Goal: Task Accomplishment & Management: Manage account settings

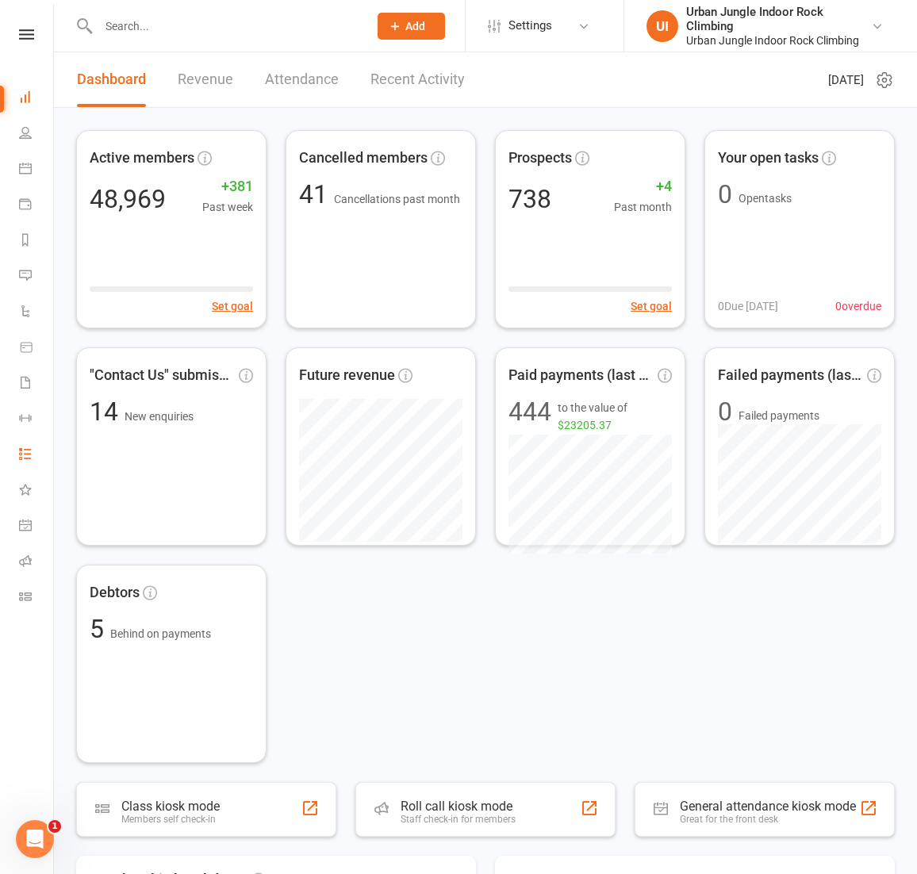
click at [23, 466] on link "Tasks 6" at bounding box center [37, 456] width 36 height 36
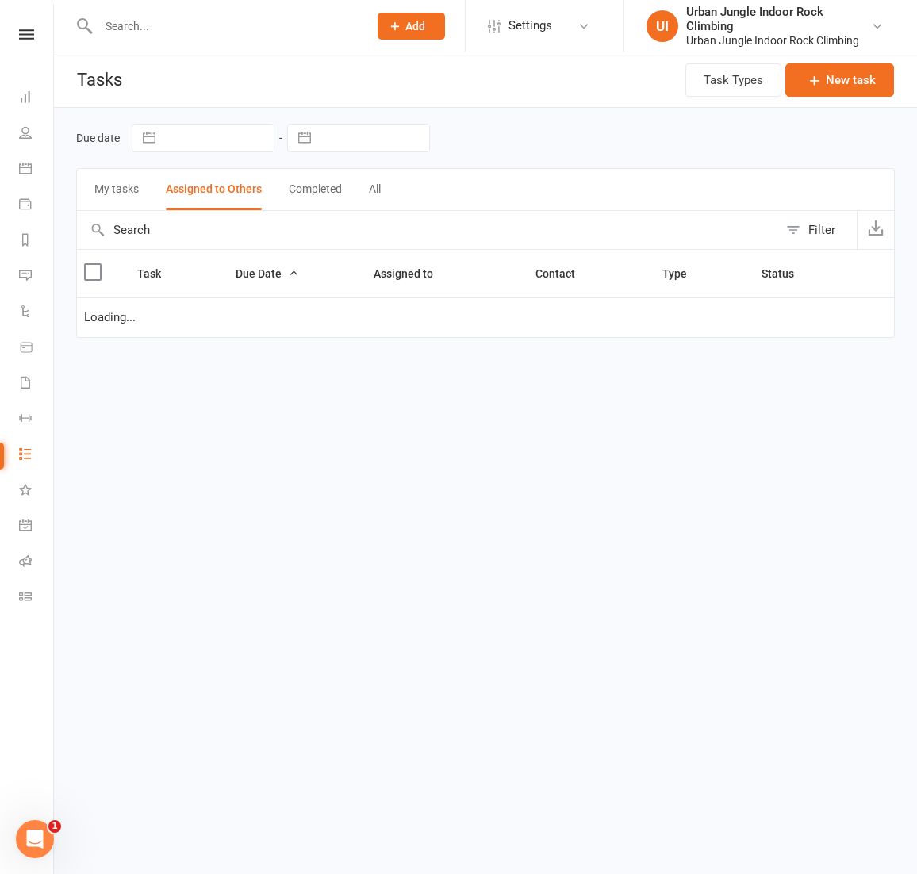
select select "started"
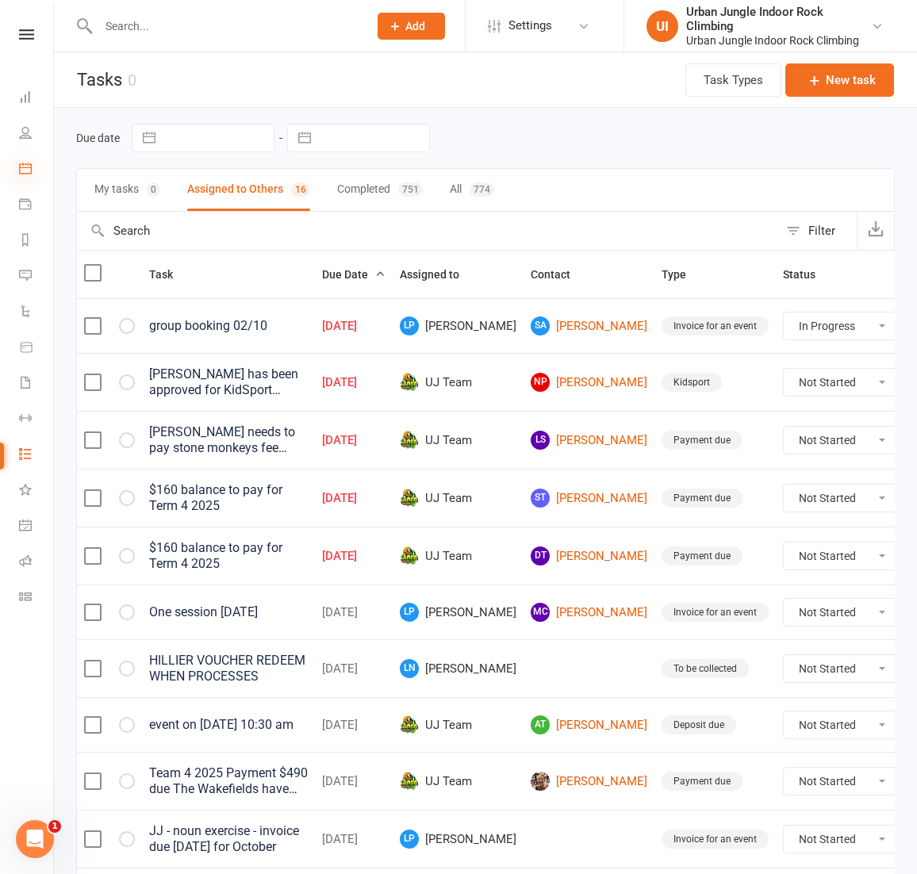
click at [27, 173] on icon at bounding box center [25, 168] width 13 height 13
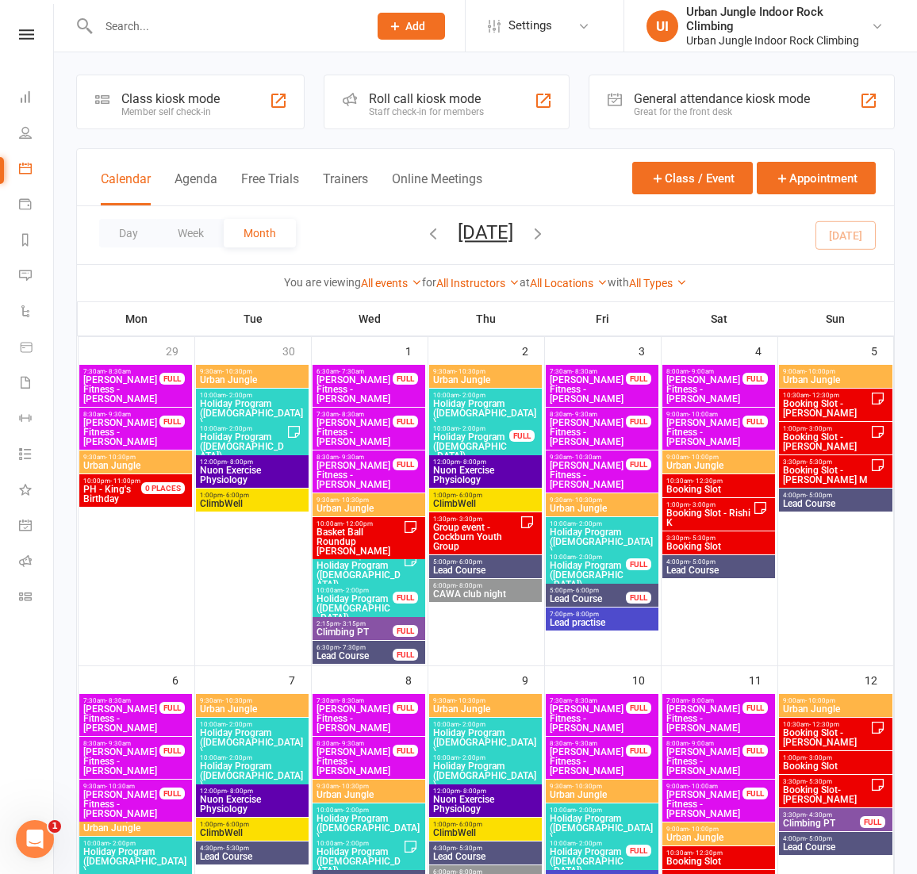
scroll to position [0, 1]
click at [22, 446] on link "Tasks 6" at bounding box center [37, 456] width 36 height 36
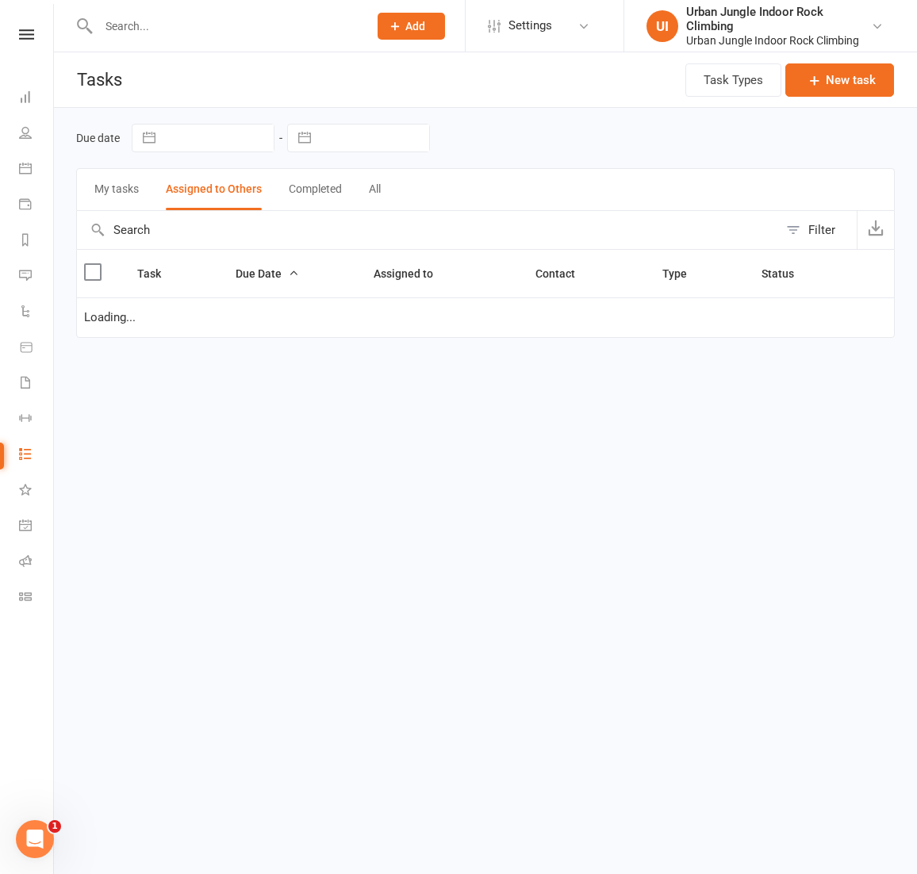
select select "started"
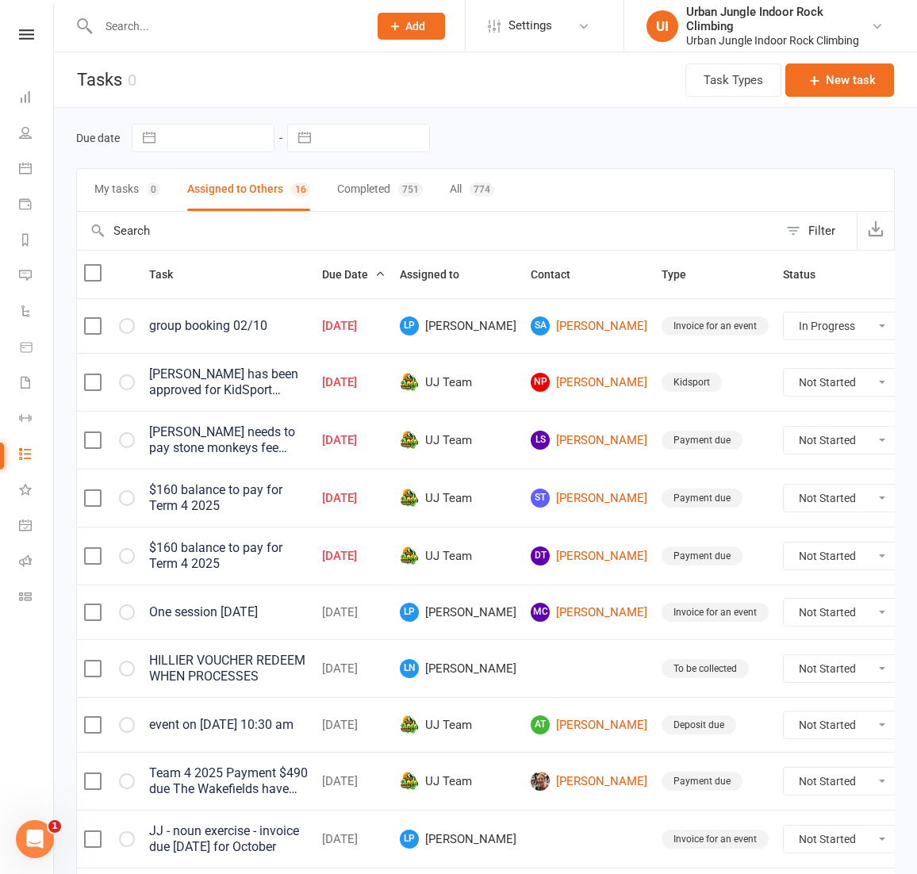
click at [25, 163] on icon at bounding box center [25, 168] width 13 height 13
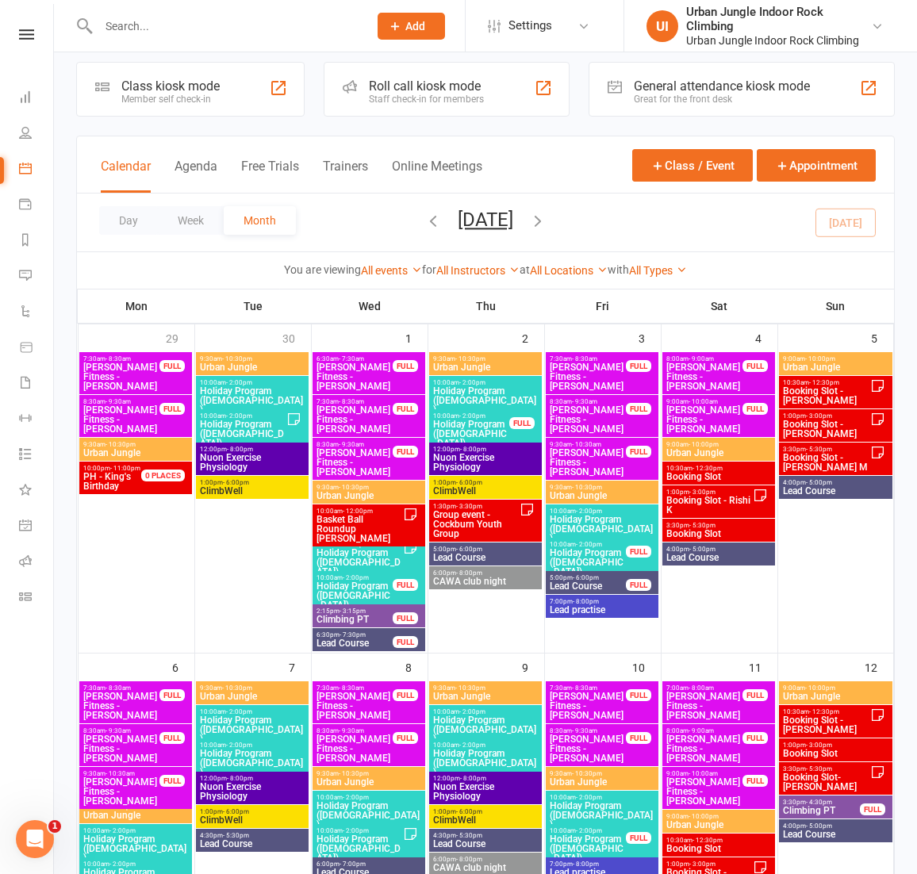
scroll to position [9, 0]
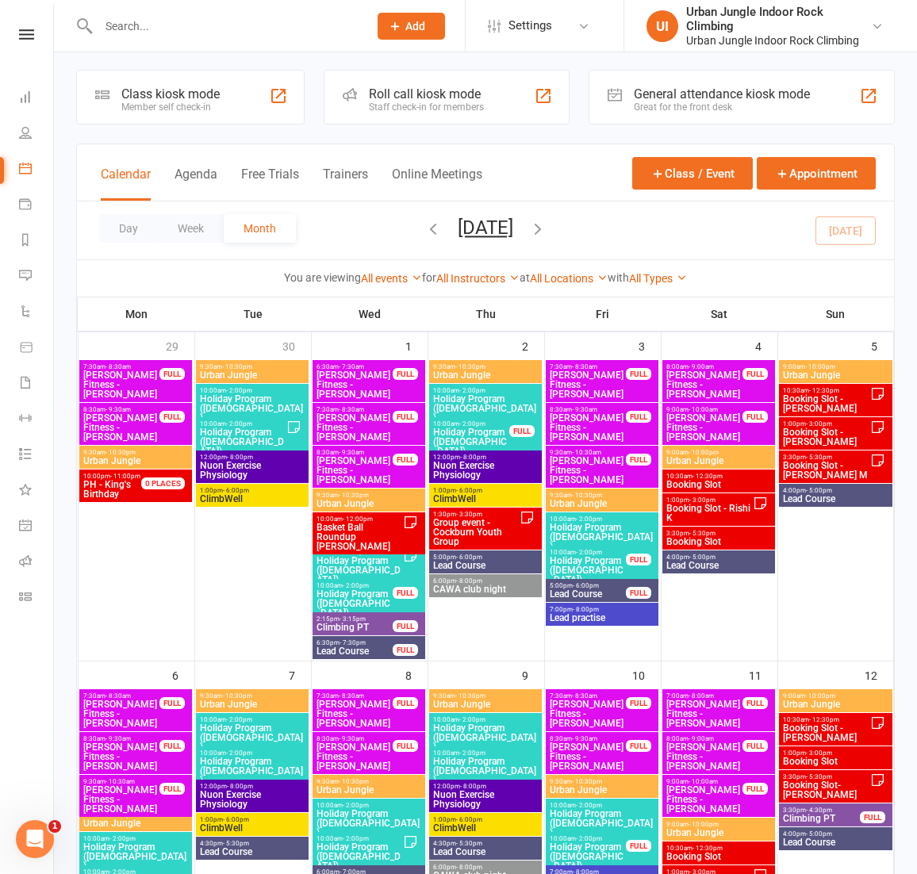
click at [496, 526] on span "Group event - Cockburn Youth Group" at bounding box center [475, 532] width 87 height 29
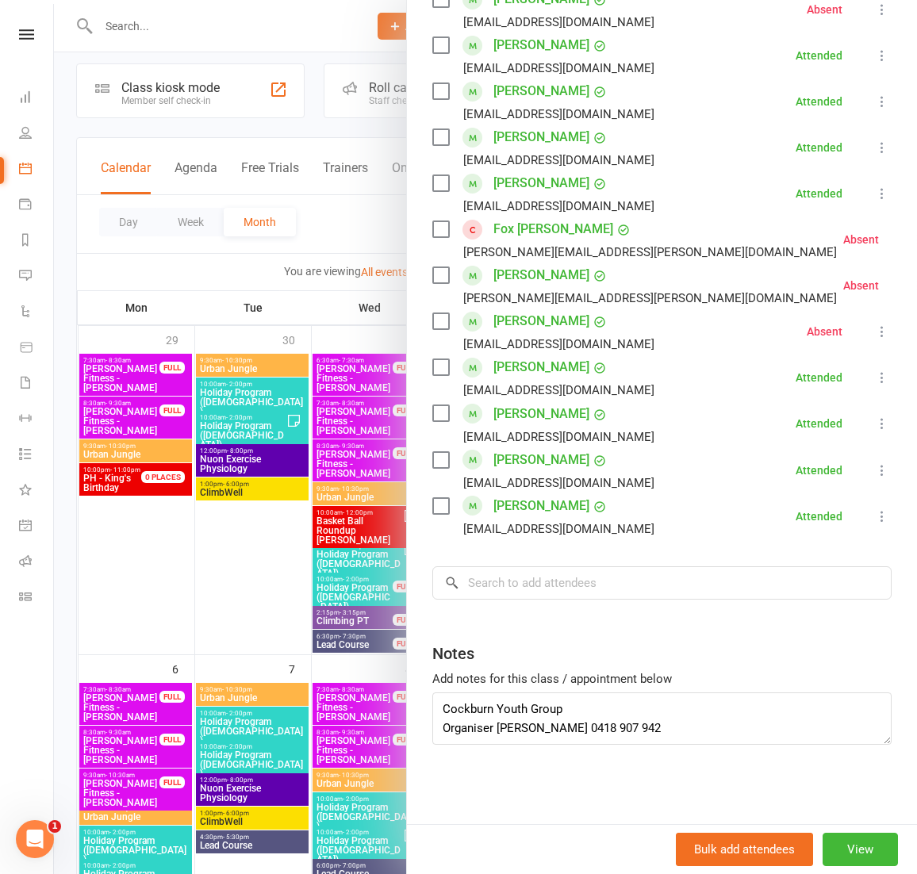
scroll to position [2057, 0]
click at [223, 251] on div at bounding box center [485, 437] width 863 height 874
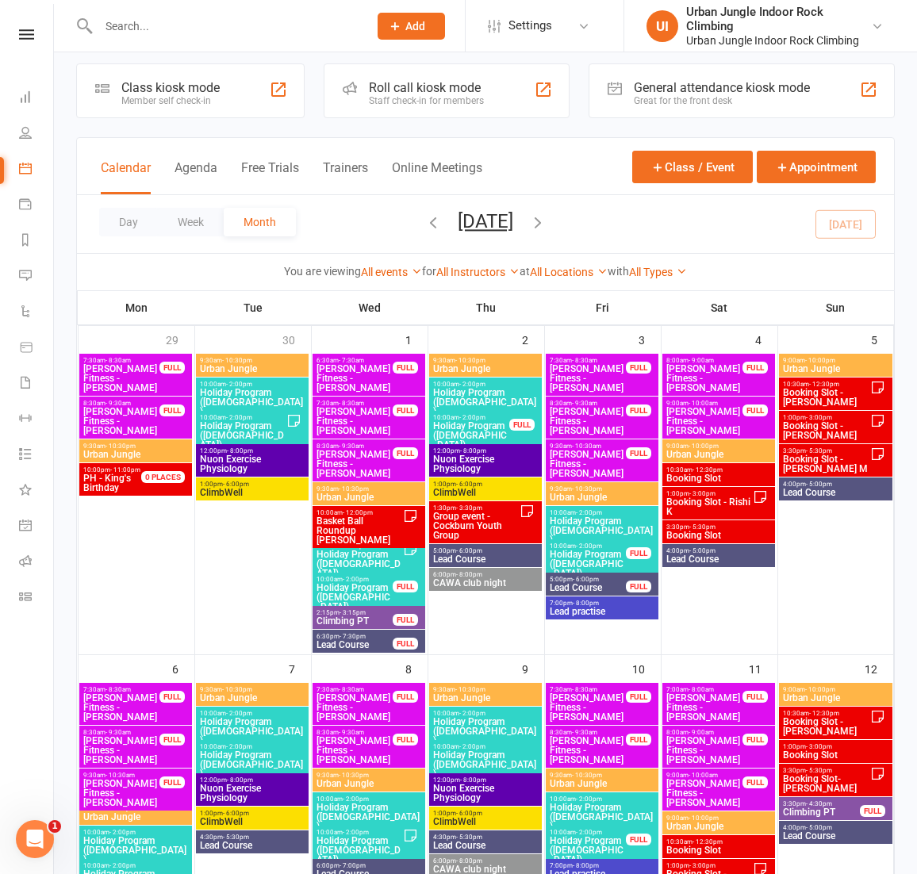
click at [834, 222] on div "Day Week Month [DATE] [DATE] Sun Mon Tue Wed Thu Fri Sat 28 29 30 01 02 03 04 0…" at bounding box center [485, 224] width 817 height 58
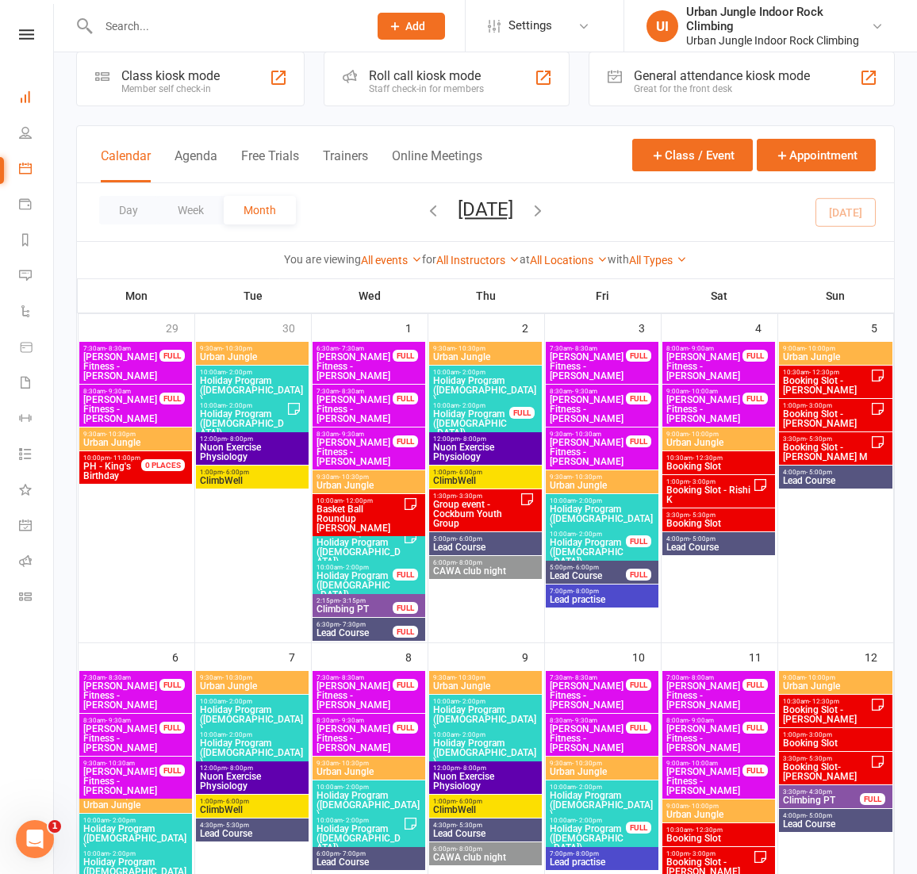
scroll to position [33, 0]
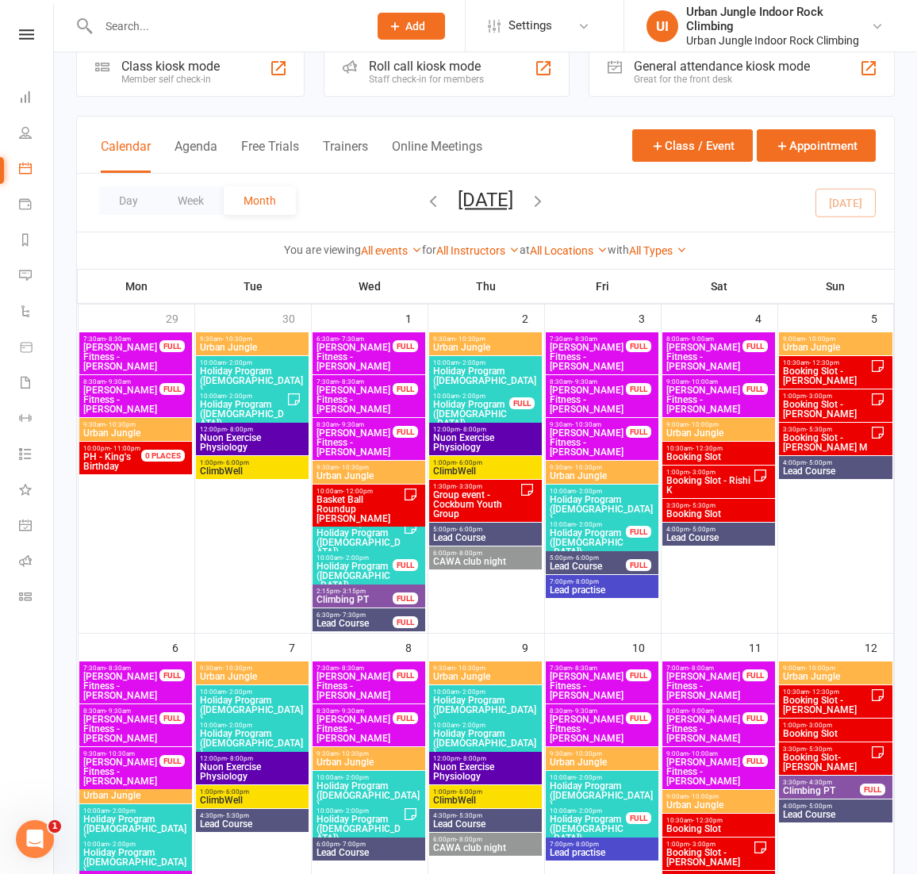
click at [144, 26] on input "text" at bounding box center [225, 26] width 263 height 22
paste input "[PERSON_NAME]"
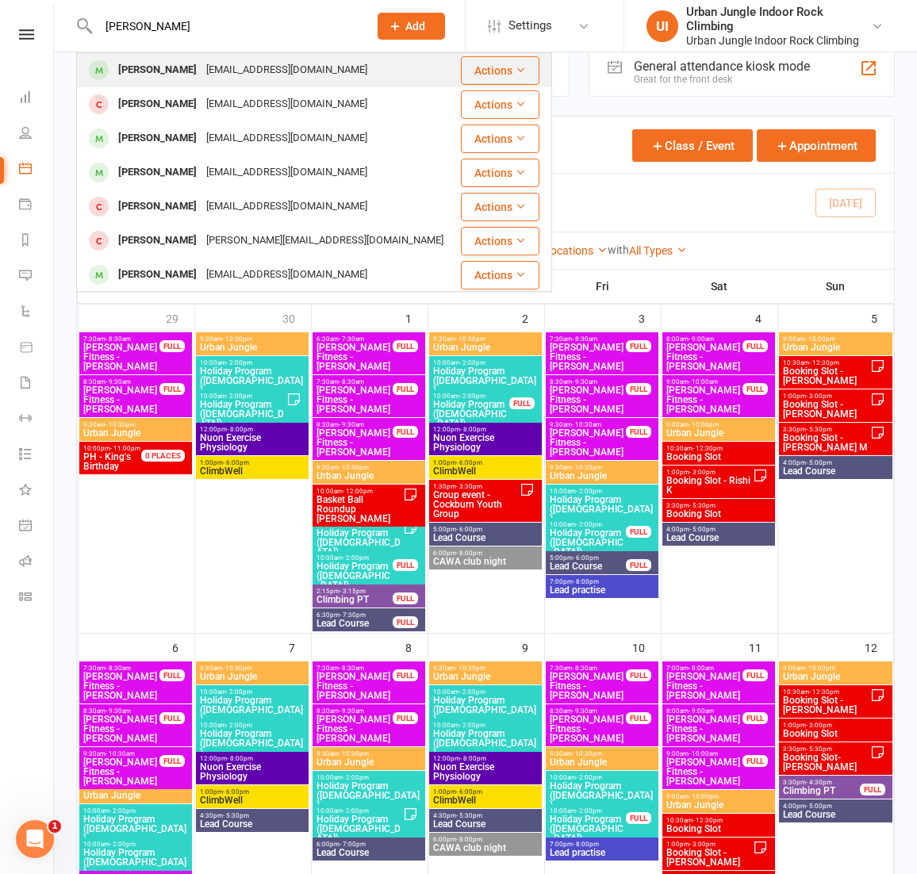
type input "[PERSON_NAME]"
click at [138, 66] on div "[PERSON_NAME]" at bounding box center [157, 70] width 88 height 23
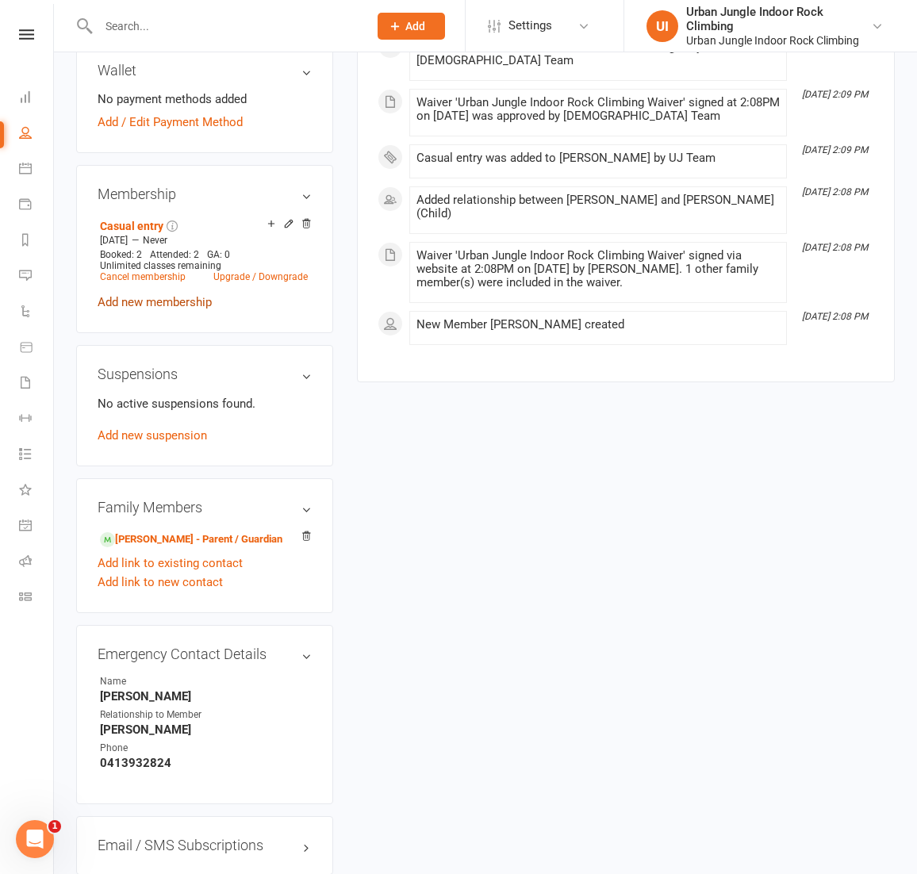
scroll to position [617, 0]
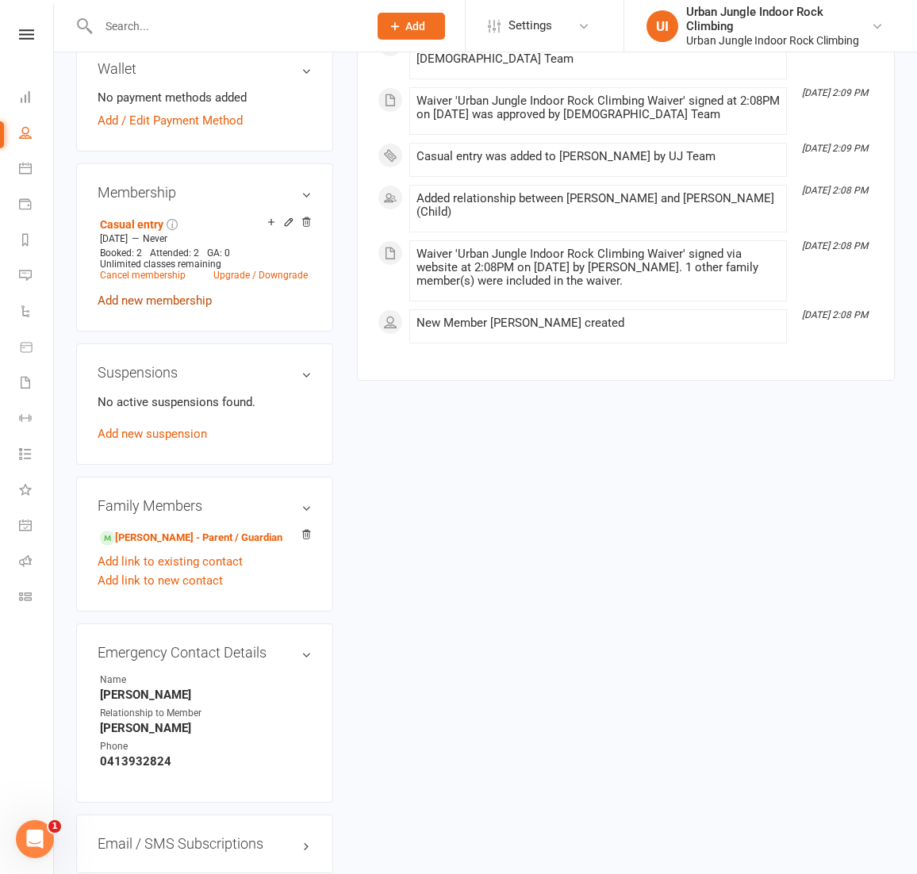
click at [121, 297] on link "Add new membership" at bounding box center [155, 300] width 114 height 14
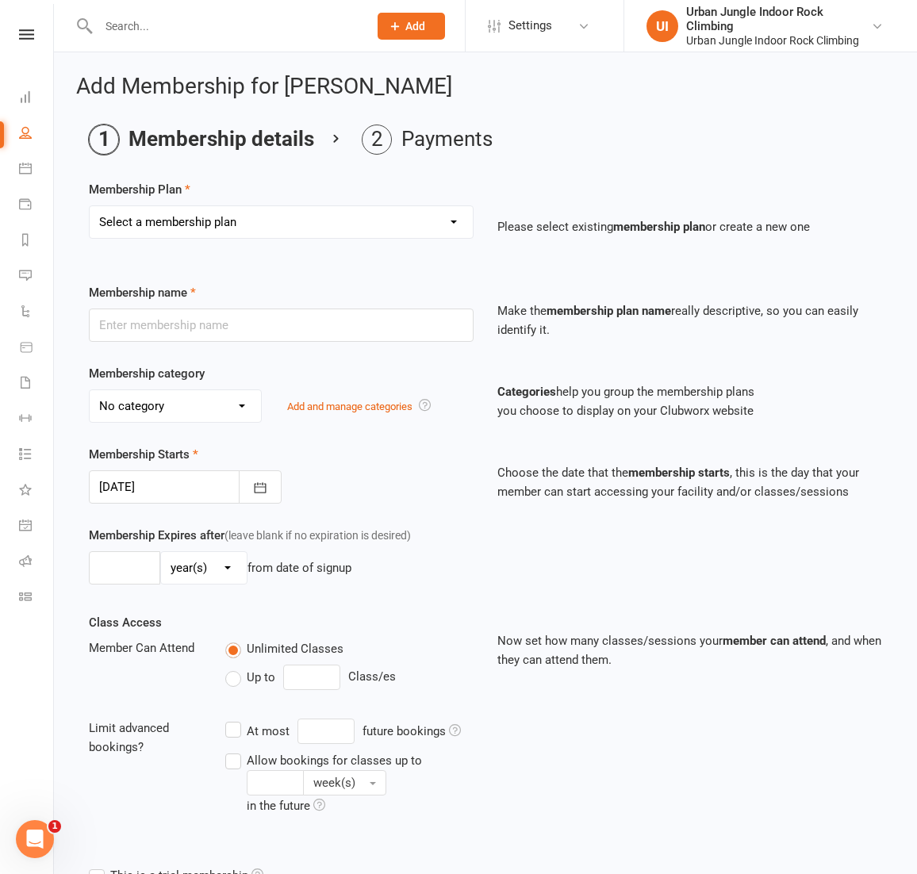
select select "12"
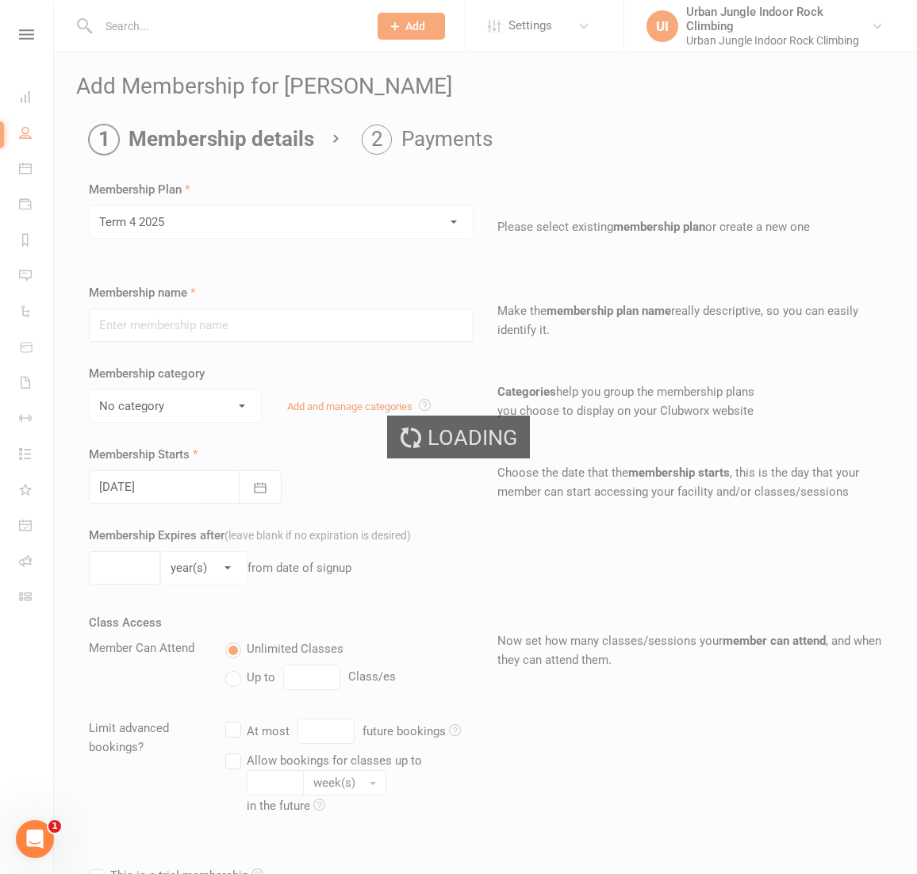
type input "Term 4 2025"
select select "7"
type input "[DATE]"
type input "12"
select select "1"
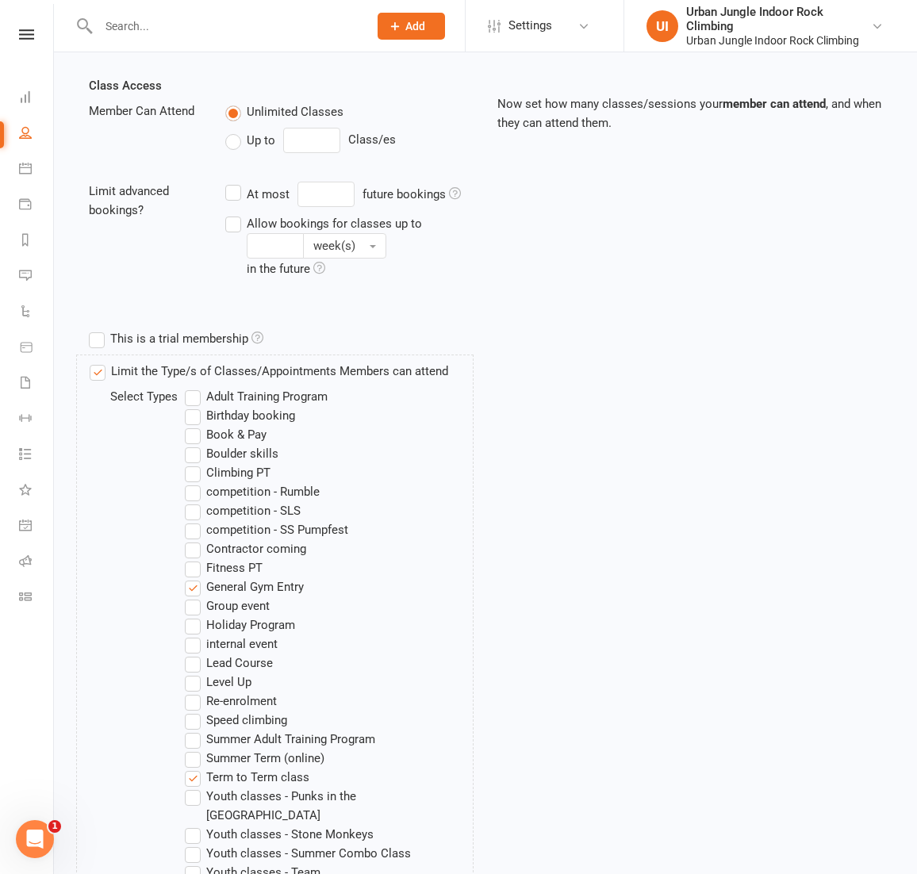
scroll to position [902, 0]
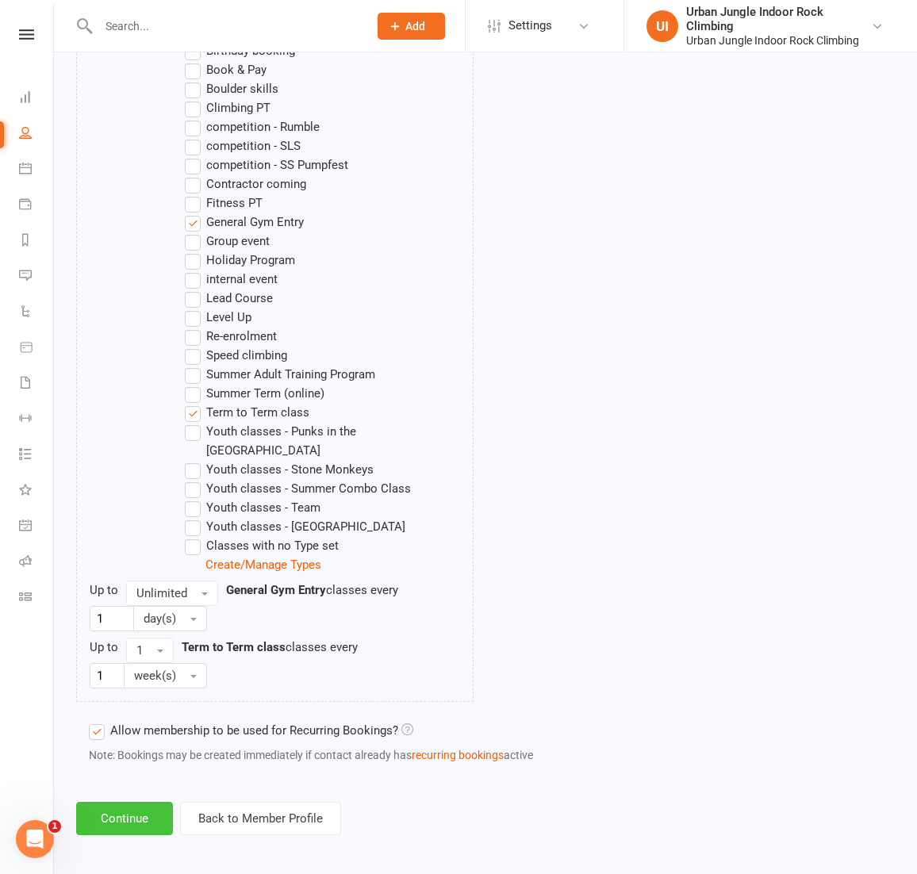
click at [102, 802] on button "Continue" at bounding box center [124, 818] width 97 height 33
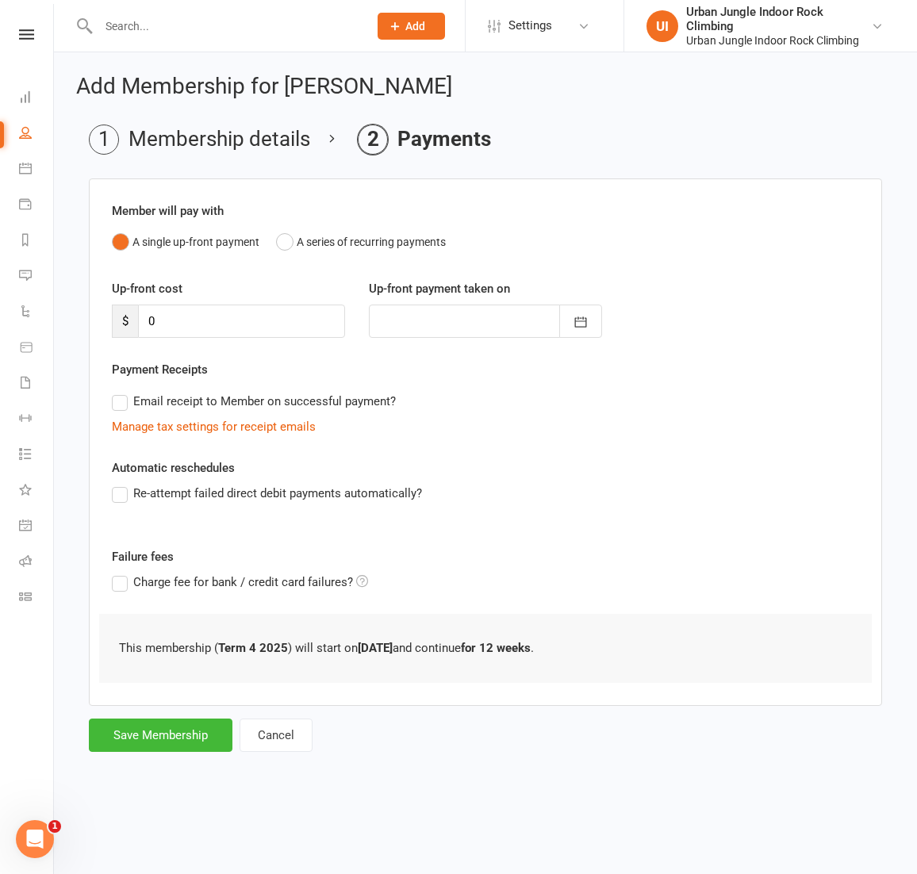
click at [145, 741] on button "Save Membership" at bounding box center [161, 735] width 144 height 33
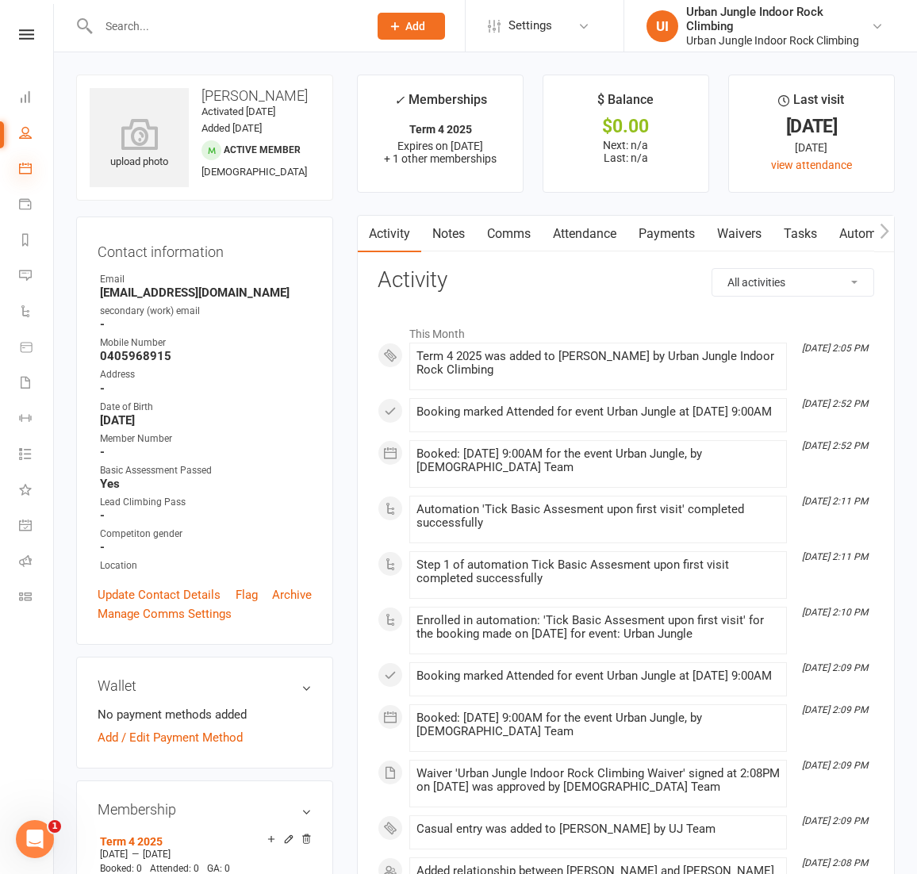
click at [24, 165] on icon at bounding box center [25, 168] width 13 height 13
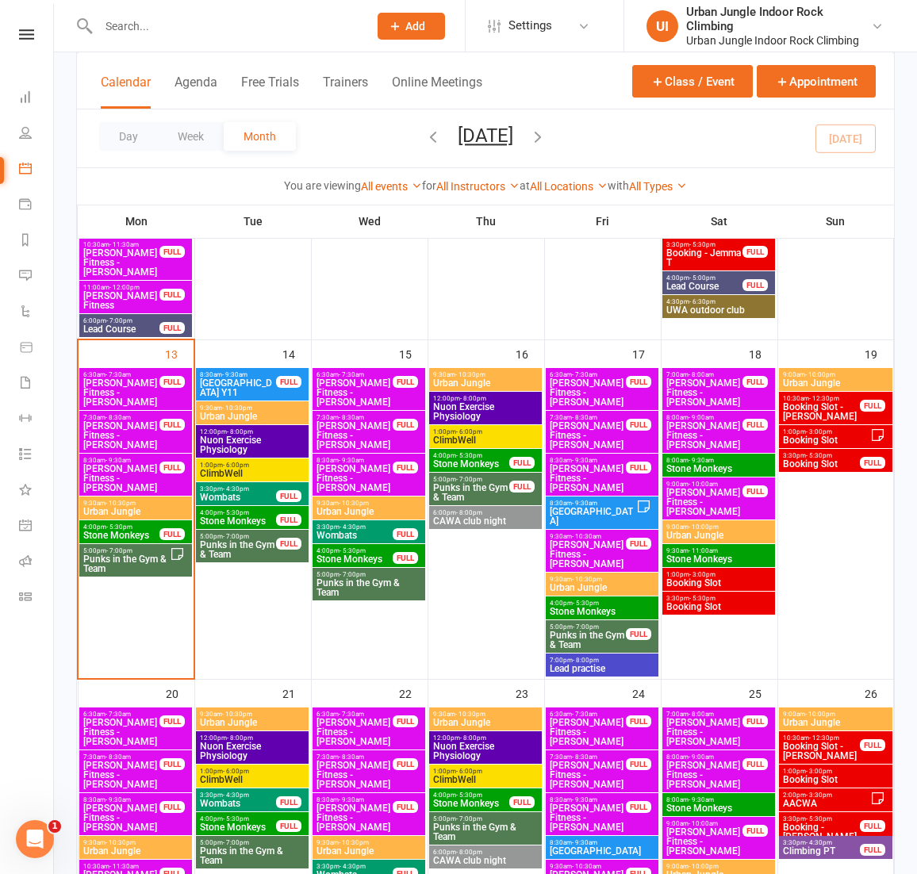
scroll to position [671, 0]
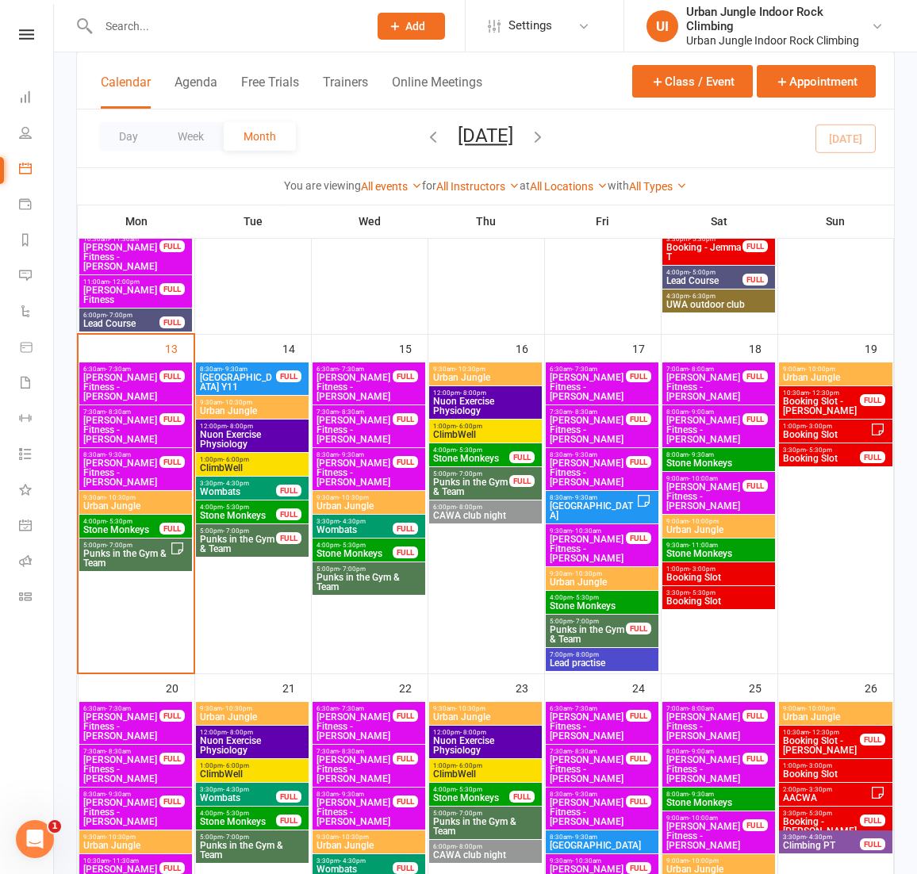
click at [121, 552] on span "Punks in the Gym & Team" at bounding box center [125, 558] width 87 height 19
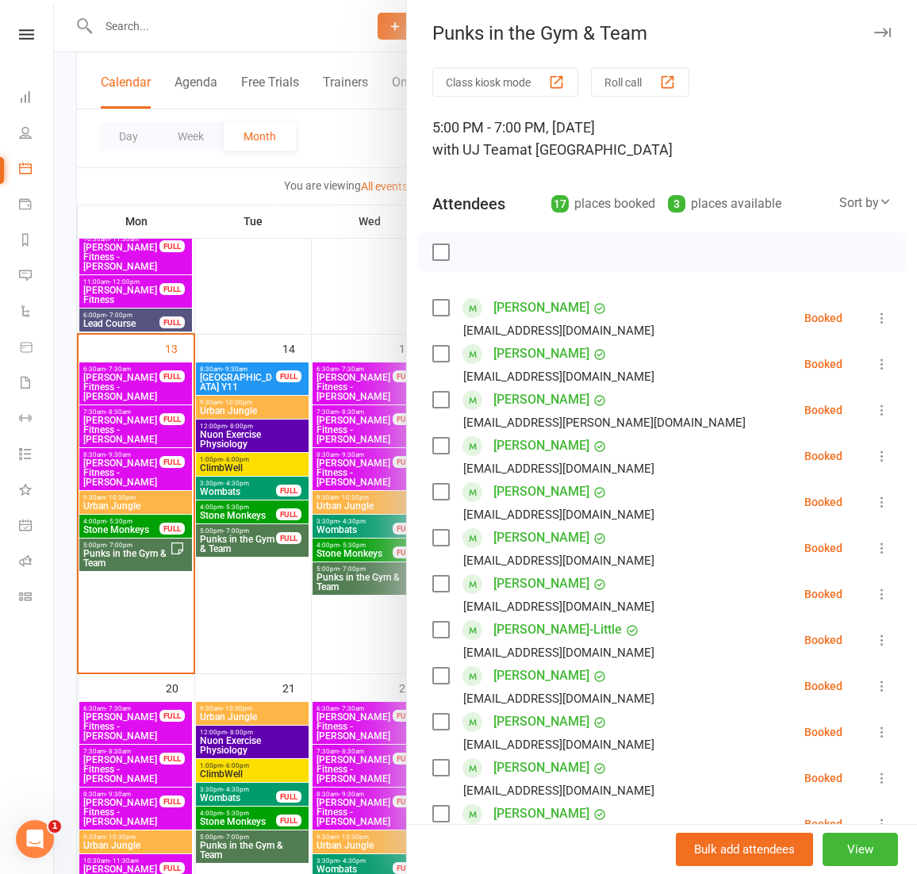
click at [276, 549] on div at bounding box center [485, 437] width 863 height 874
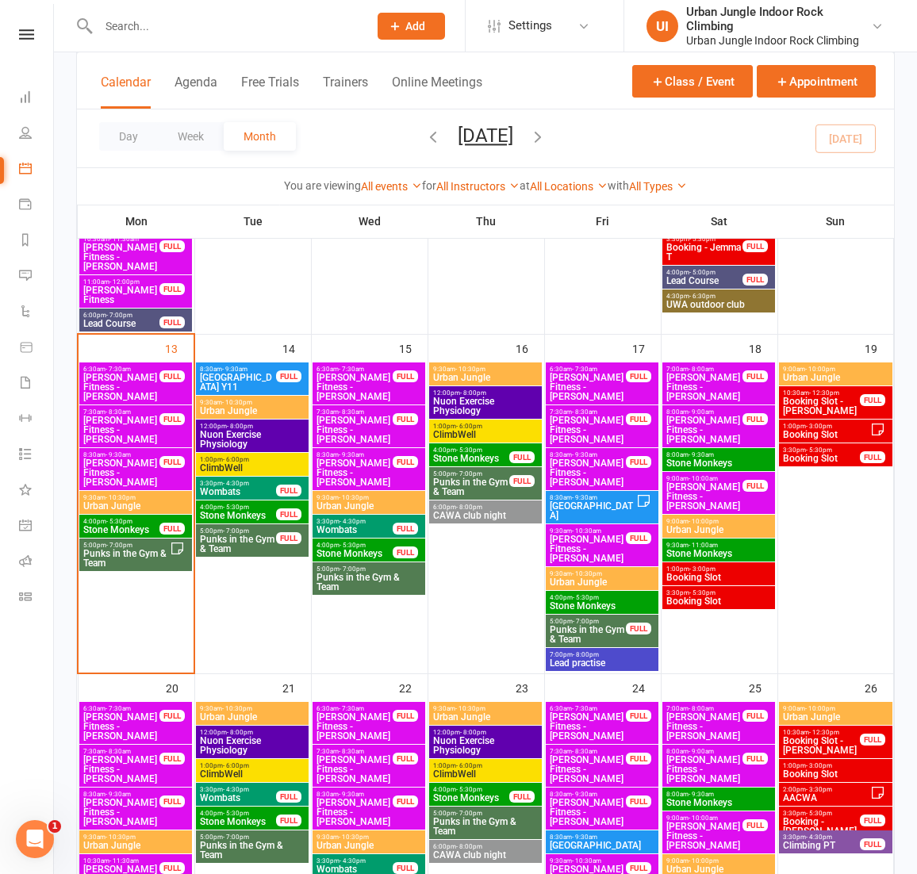
click at [246, 544] on span "Punks in the Gym & Team" at bounding box center [238, 544] width 78 height 19
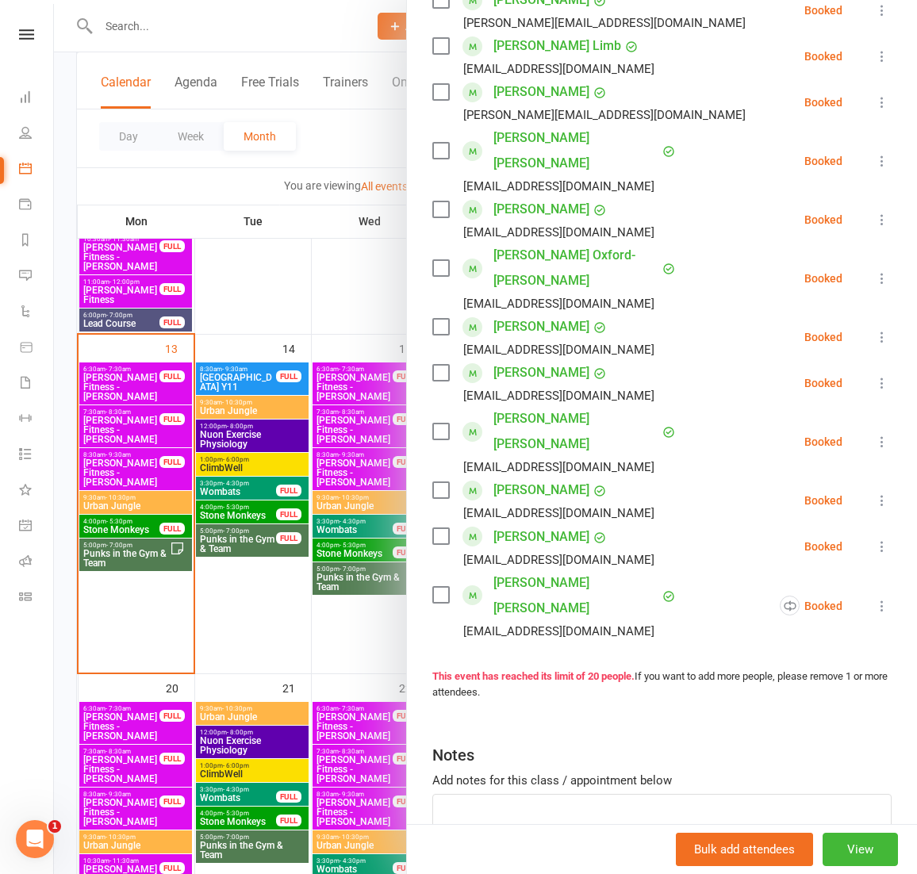
scroll to position [675, 0]
click at [275, 619] on div at bounding box center [485, 437] width 863 height 874
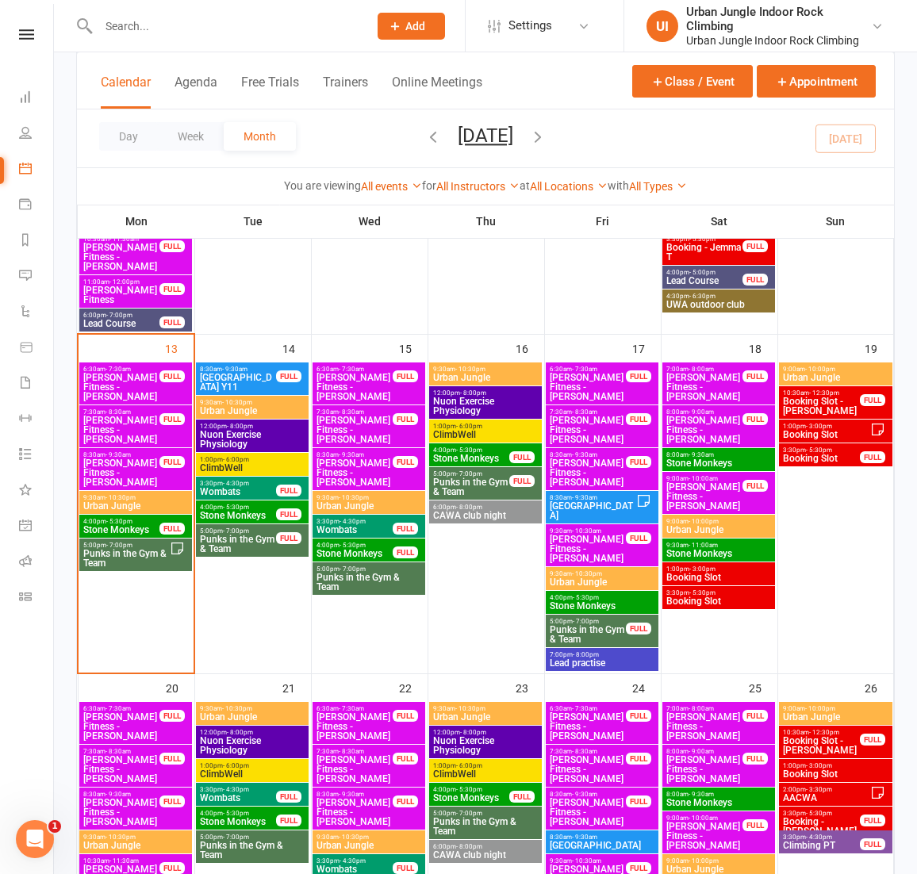
click at [220, 538] on span "Punks in the Gym & Team" at bounding box center [238, 544] width 78 height 19
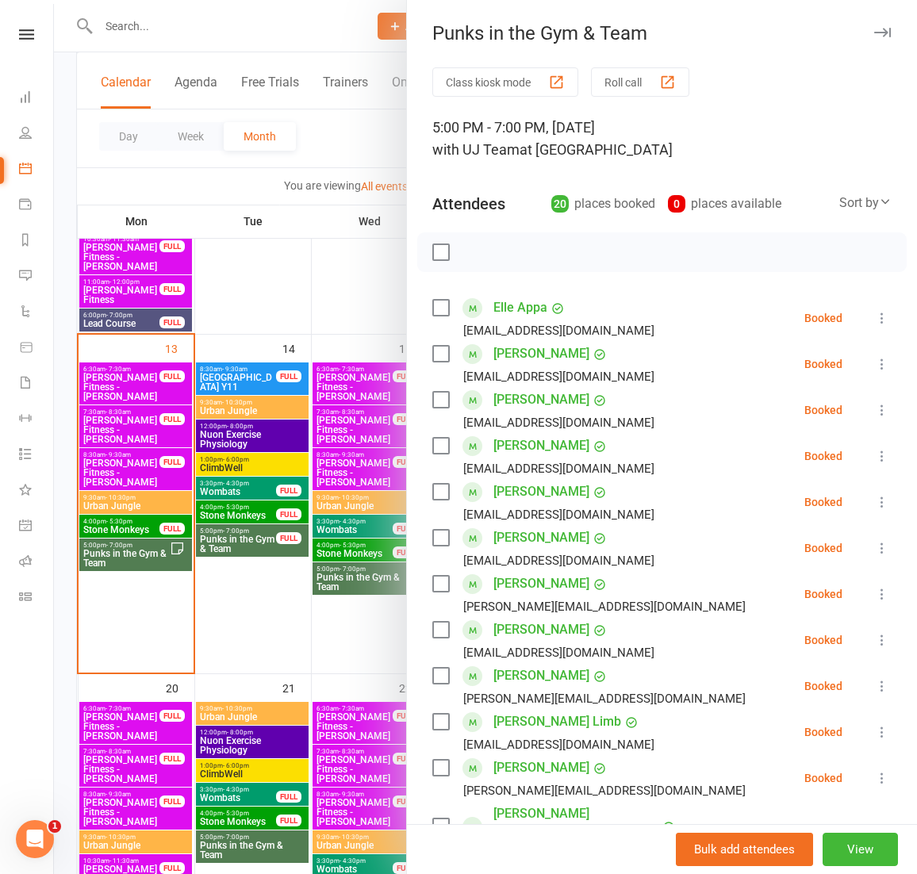
scroll to position [670, 0]
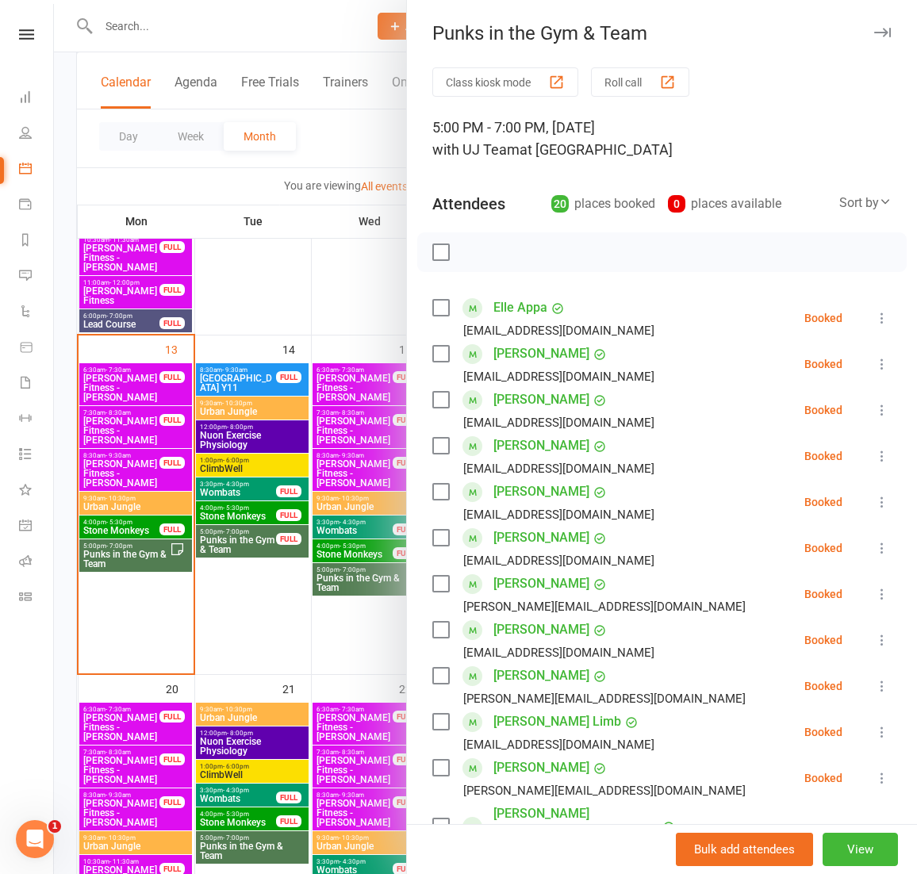
click at [236, 615] on div at bounding box center [485, 437] width 863 height 874
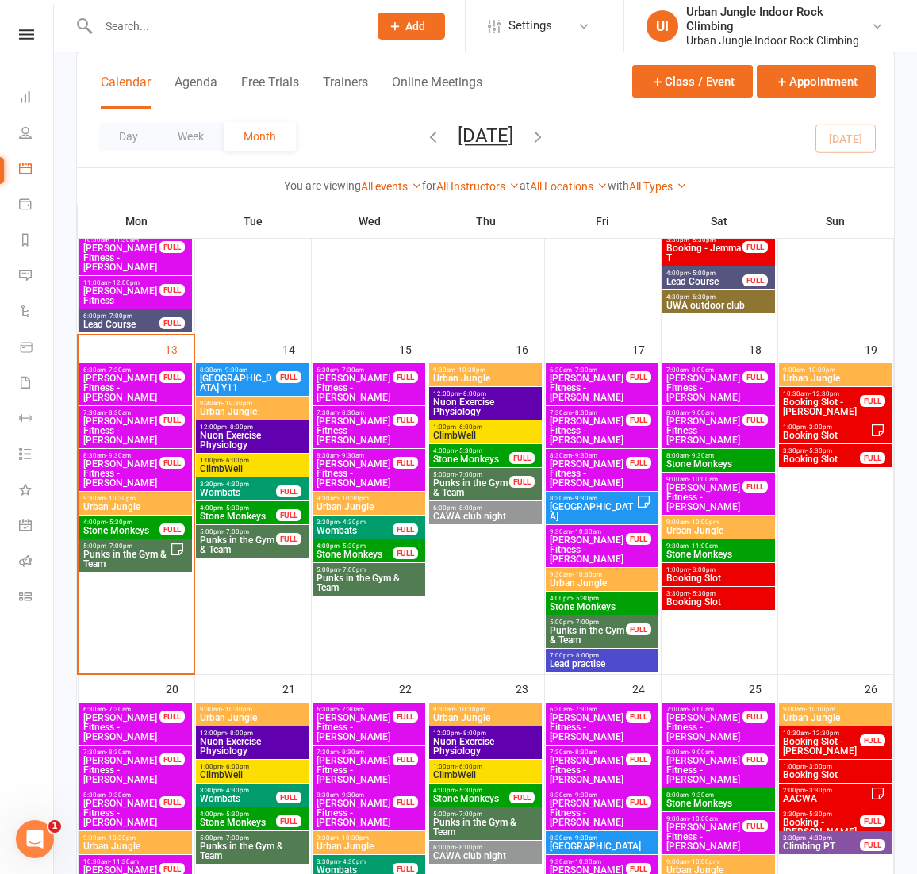
click at [110, 539] on div "5:00pm - 7:00pm Punks in the Gym & Team" at bounding box center [135, 555] width 113 height 33
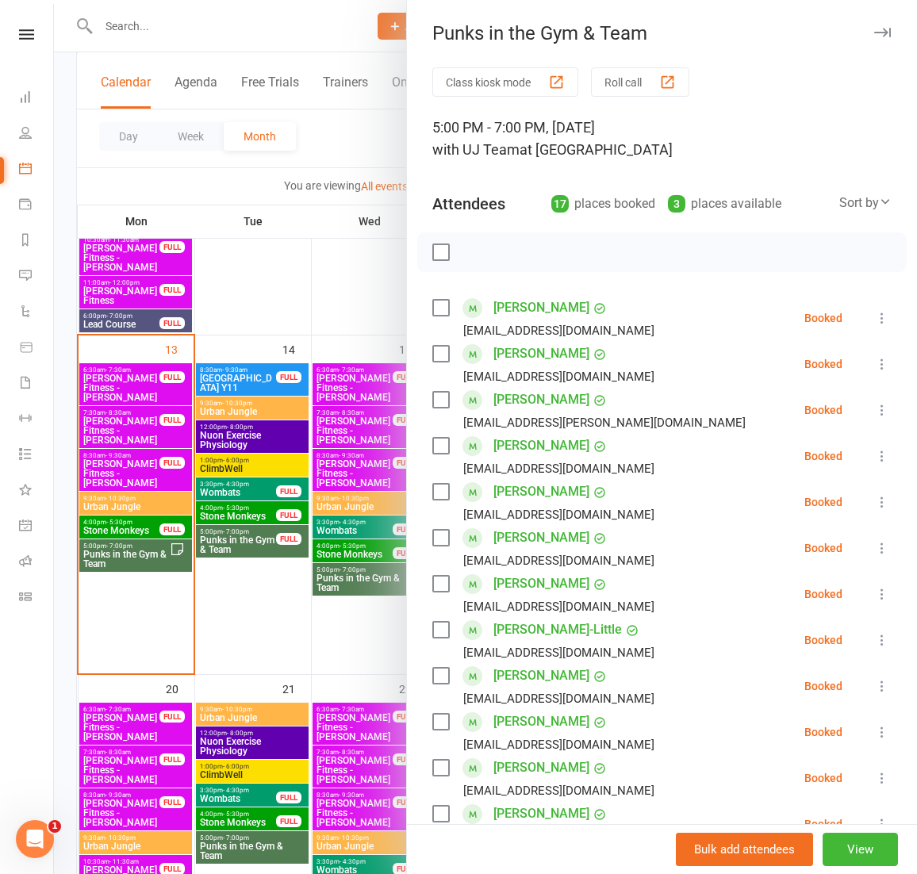
click at [112, 555] on div at bounding box center [485, 437] width 863 height 874
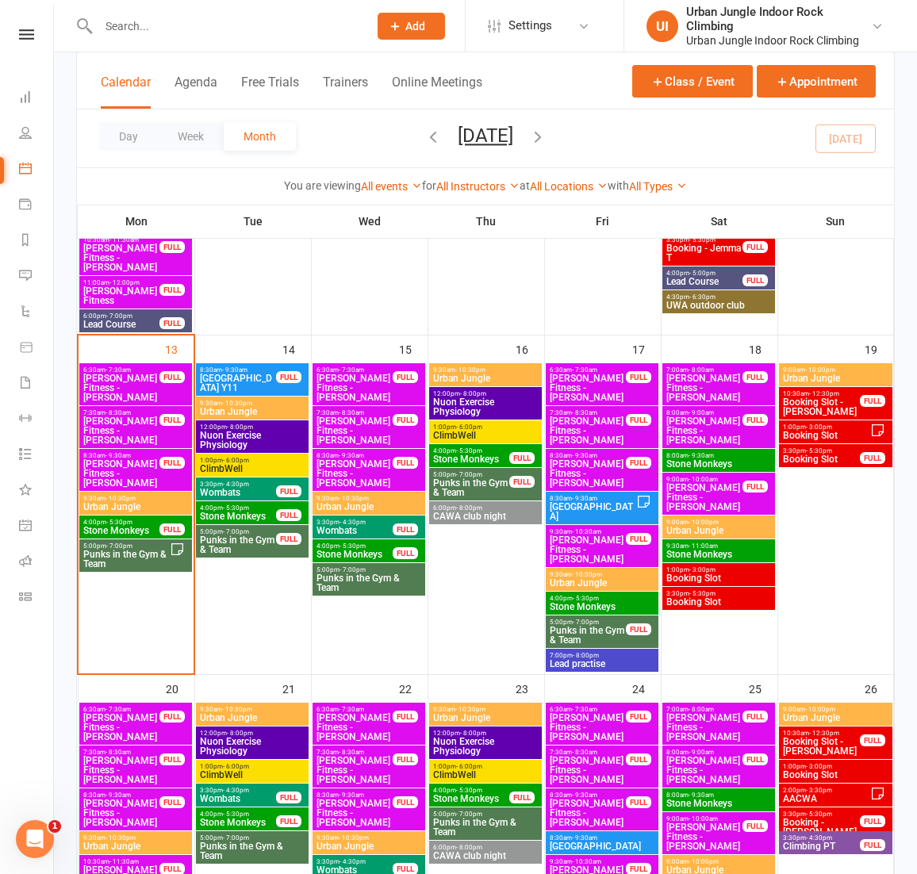
click at [112, 555] on span "Punks in the Gym & Team" at bounding box center [125, 559] width 87 height 19
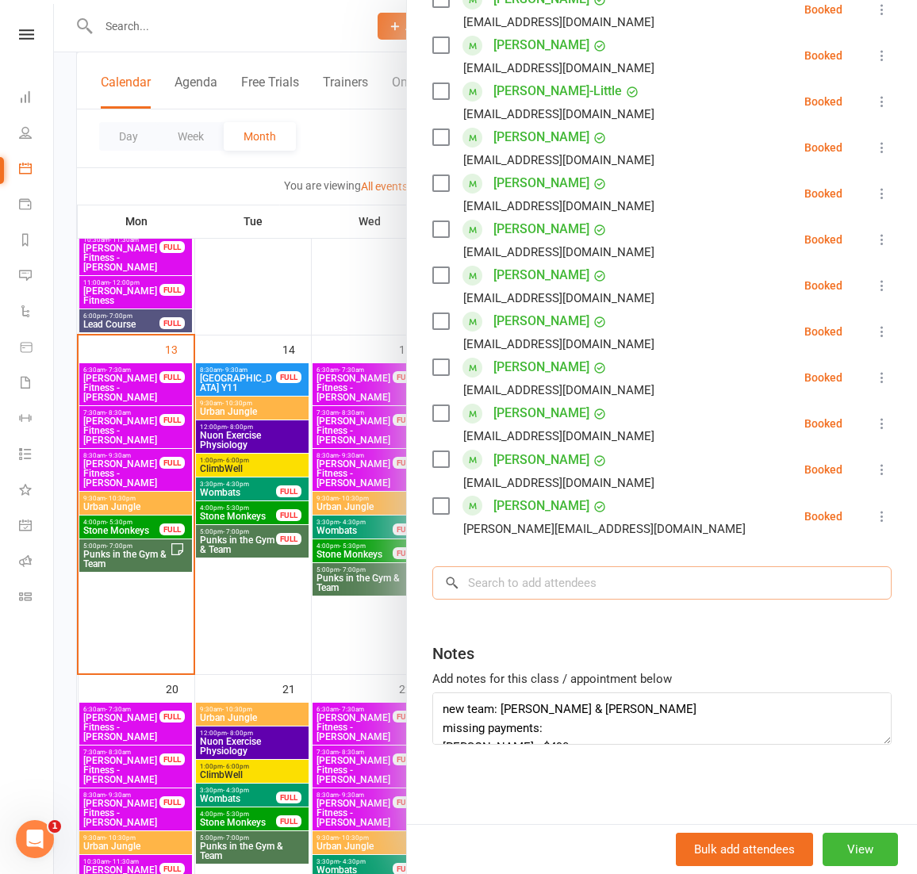
click at [527, 591] on input "search" at bounding box center [661, 582] width 459 height 33
paste input "[PERSON_NAME]"
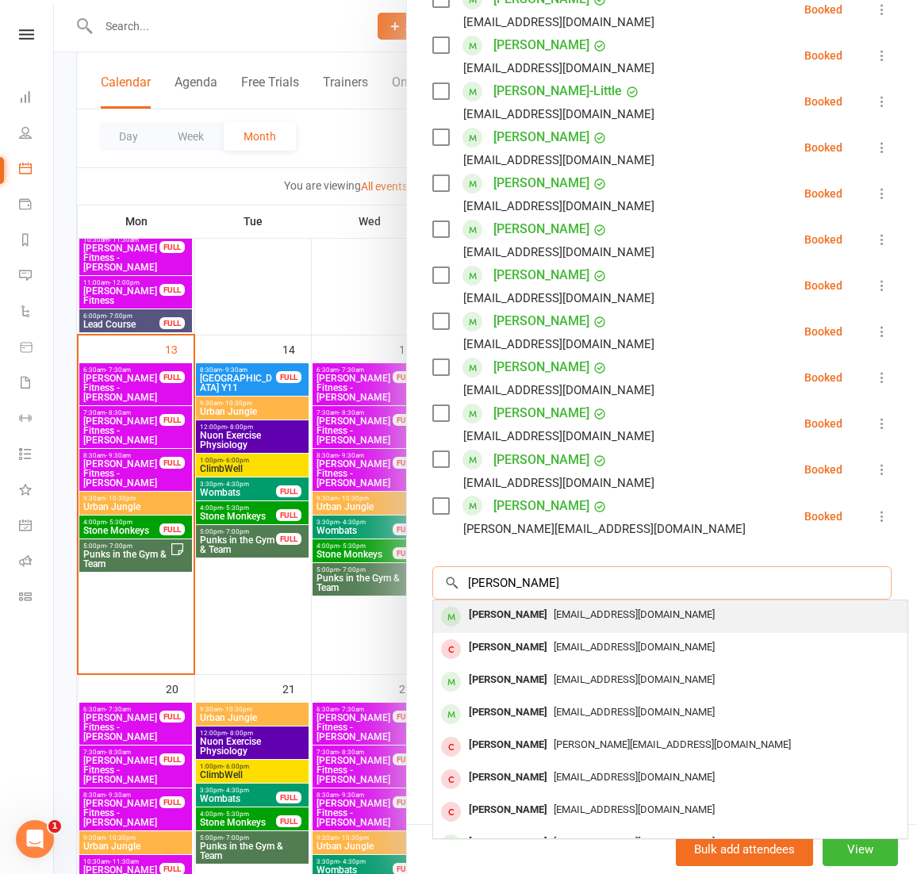
type input "[PERSON_NAME]"
click at [554, 617] on span "[EMAIL_ADDRESS][DOMAIN_NAME]" at bounding box center [634, 614] width 161 height 12
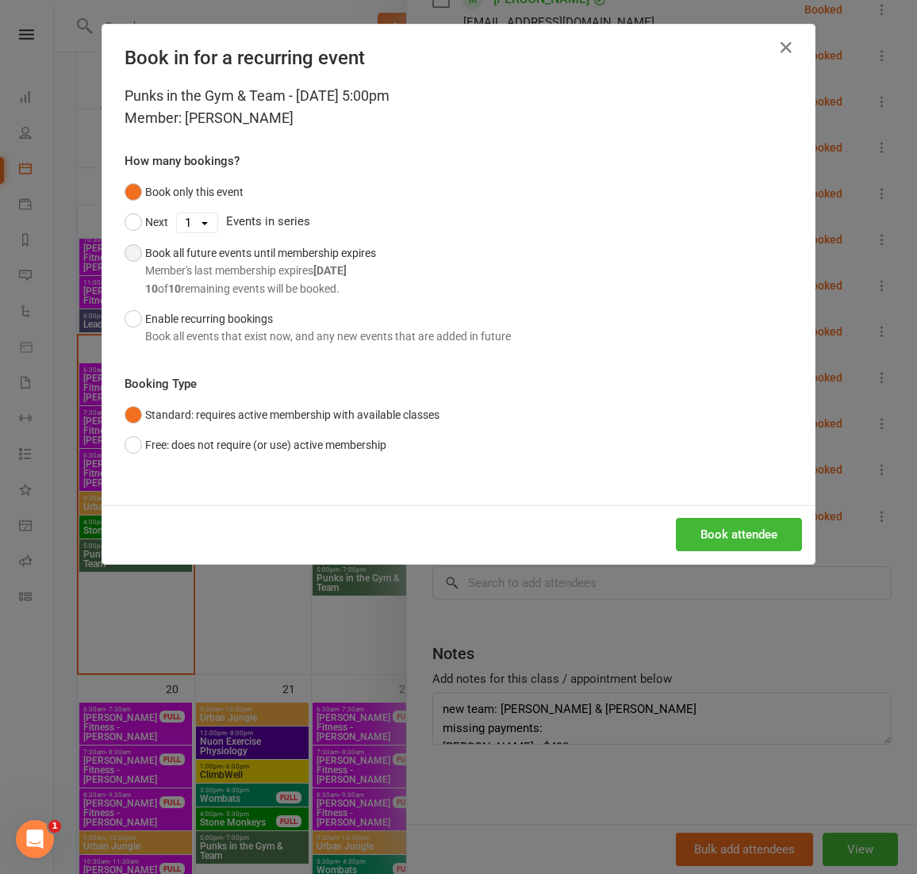
click at [136, 253] on button "Book all future events until membership expires Member's last membership expire…" at bounding box center [250, 271] width 251 height 66
click at [737, 528] on button "Book attendee" at bounding box center [739, 534] width 126 height 33
